Goal: Answer question/provide support: Answer question/provide support

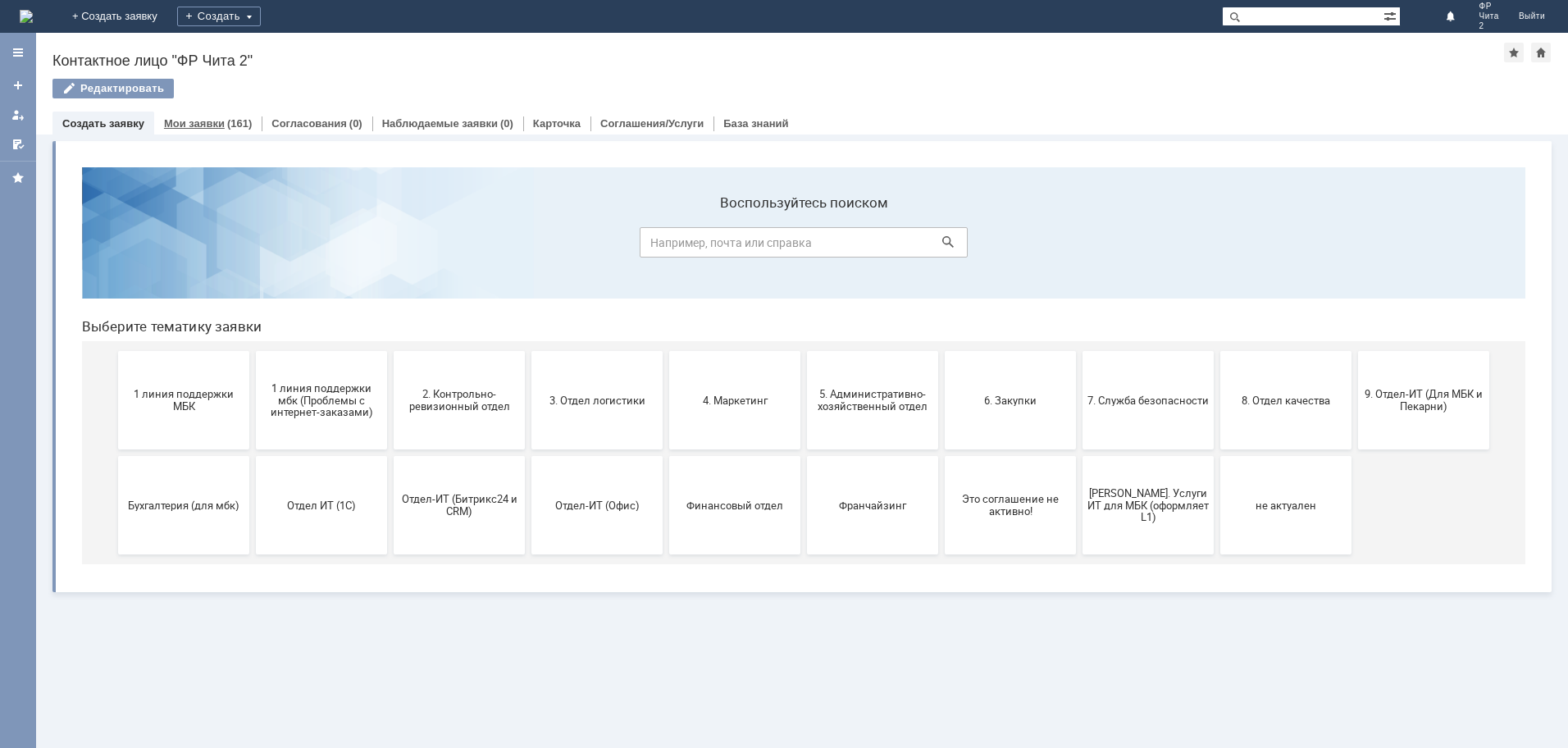
click at [205, 121] on link "Мои заявки" at bounding box center [194, 123] width 61 height 12
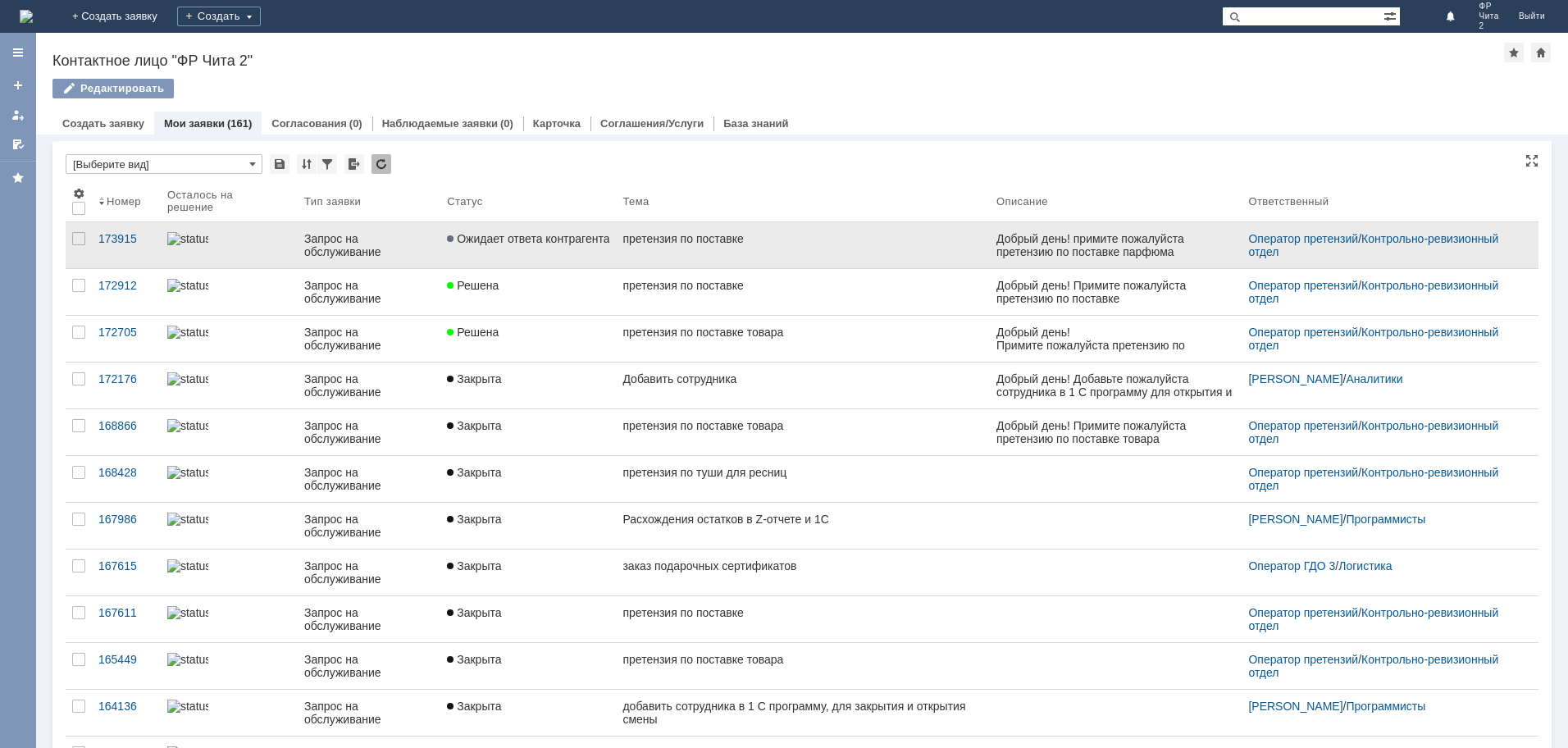
click at [705, 237] on div "претензия по поставке" at bounding box center [803, 239] width 361 height 13
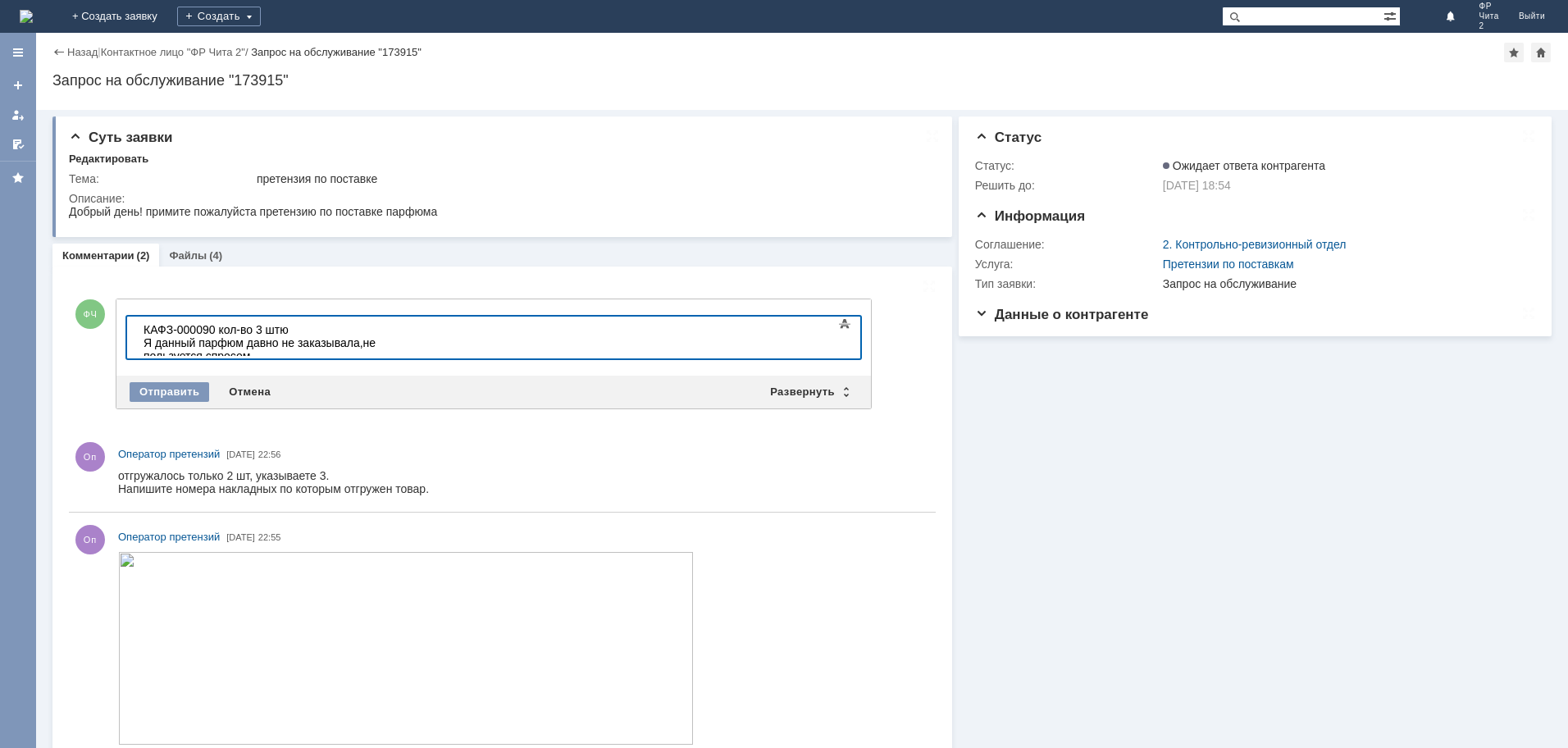
click at [366, 344] on div "​Я данный парфюм давно не заказывала,не пользуется спросом" at bounding box center [260, 349] width 233 height 26
click at [294, 331] on div "​КАФЗ-000090 кол-во 3 штю" at bounding box center [260, 330] width 233 height 13
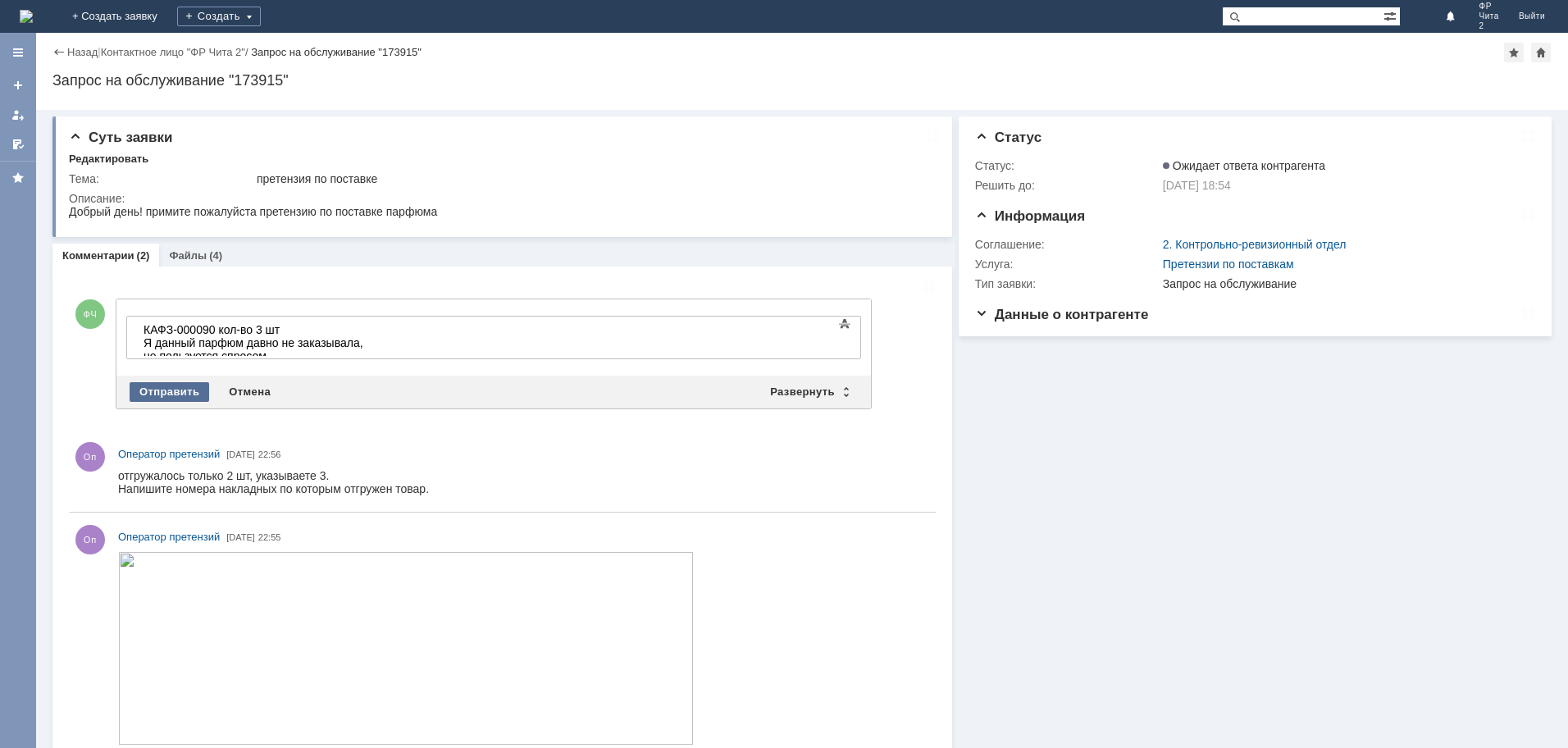
click at [178, 389] on div "Отправить" at bounding box center [169, 391] width 79 height 20
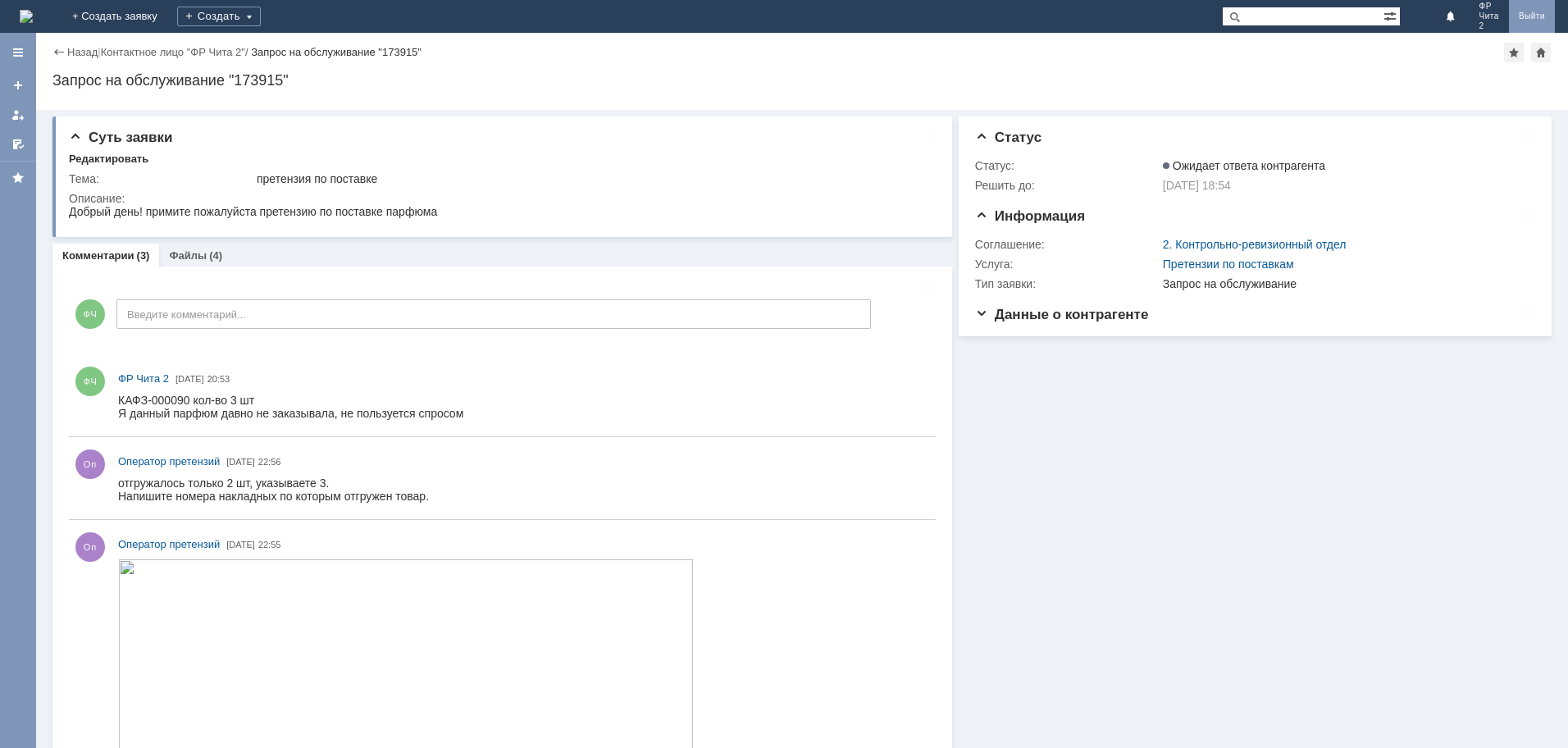
click at [1539, 17] on link "Выйти" at bounding box center [1532, 16] width 46 height 33
